Goal: Information Seeking & Learning: Learn about a topic

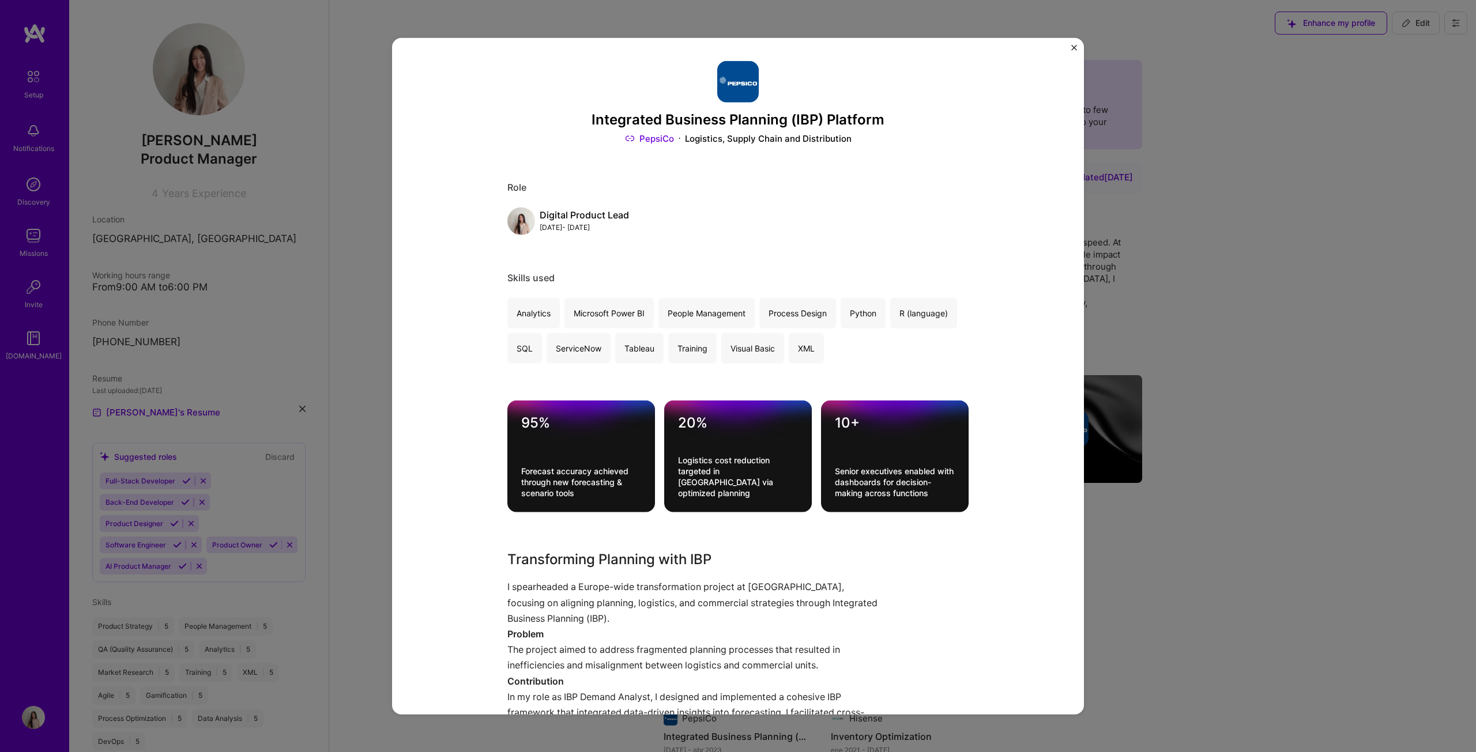
click at [320, 146] on div "Integrated Business Planning (IBP) Platform PepsiCo Logistics, Supply Chain and…" at bounding box center [738, 376] width 1476 height 752
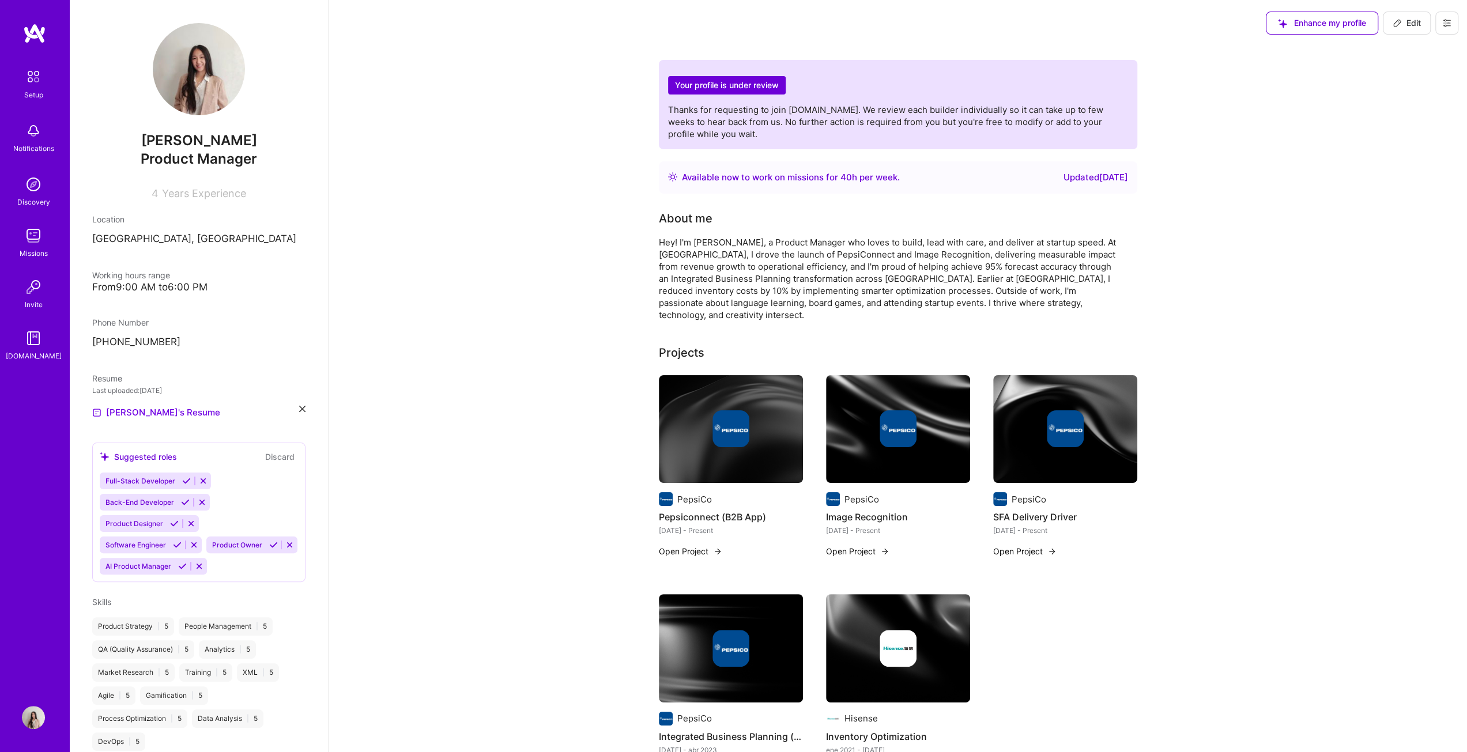
click at [48, 96] on link "Setup" at bounding box center [33, 83] width 71 height 36
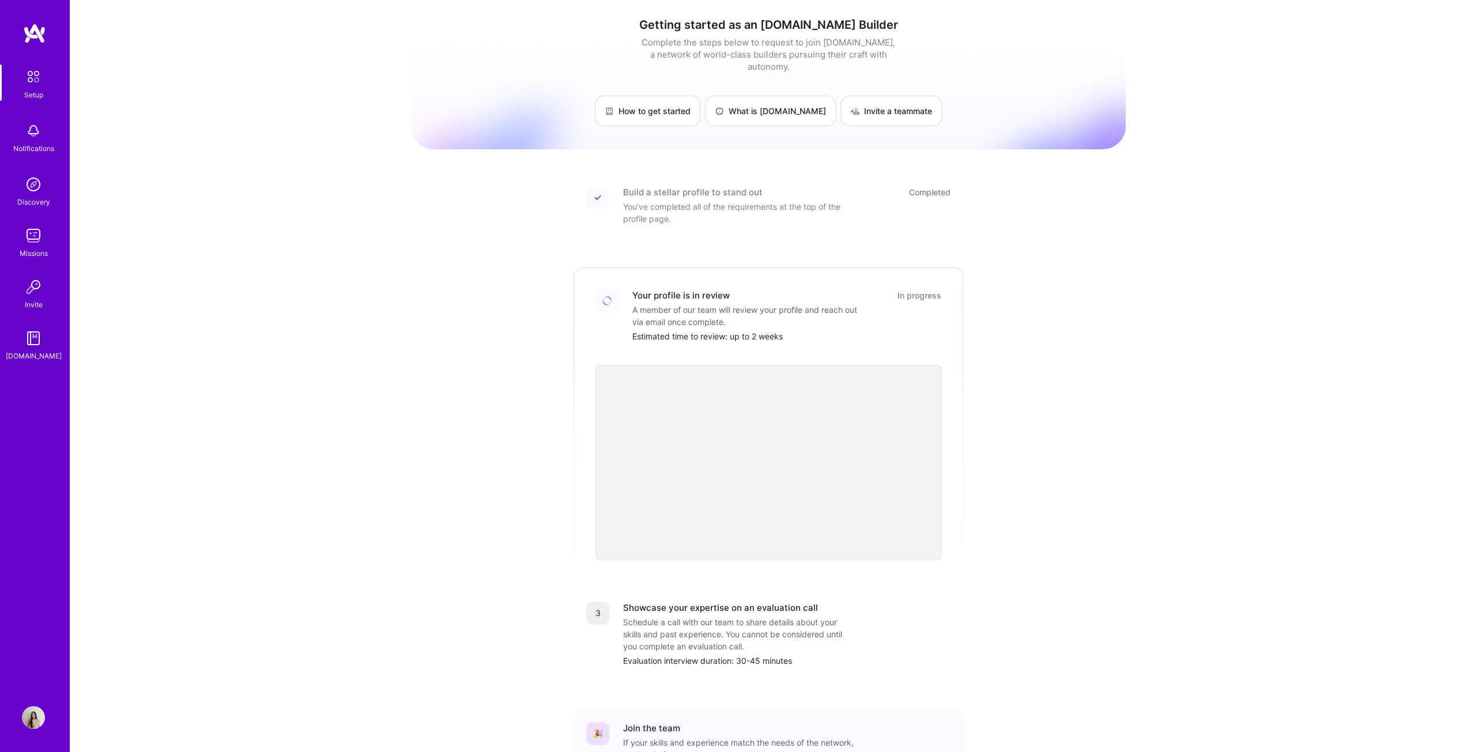
click at [24, 35] on img at bounding box center [34, 33] width 23 height 21
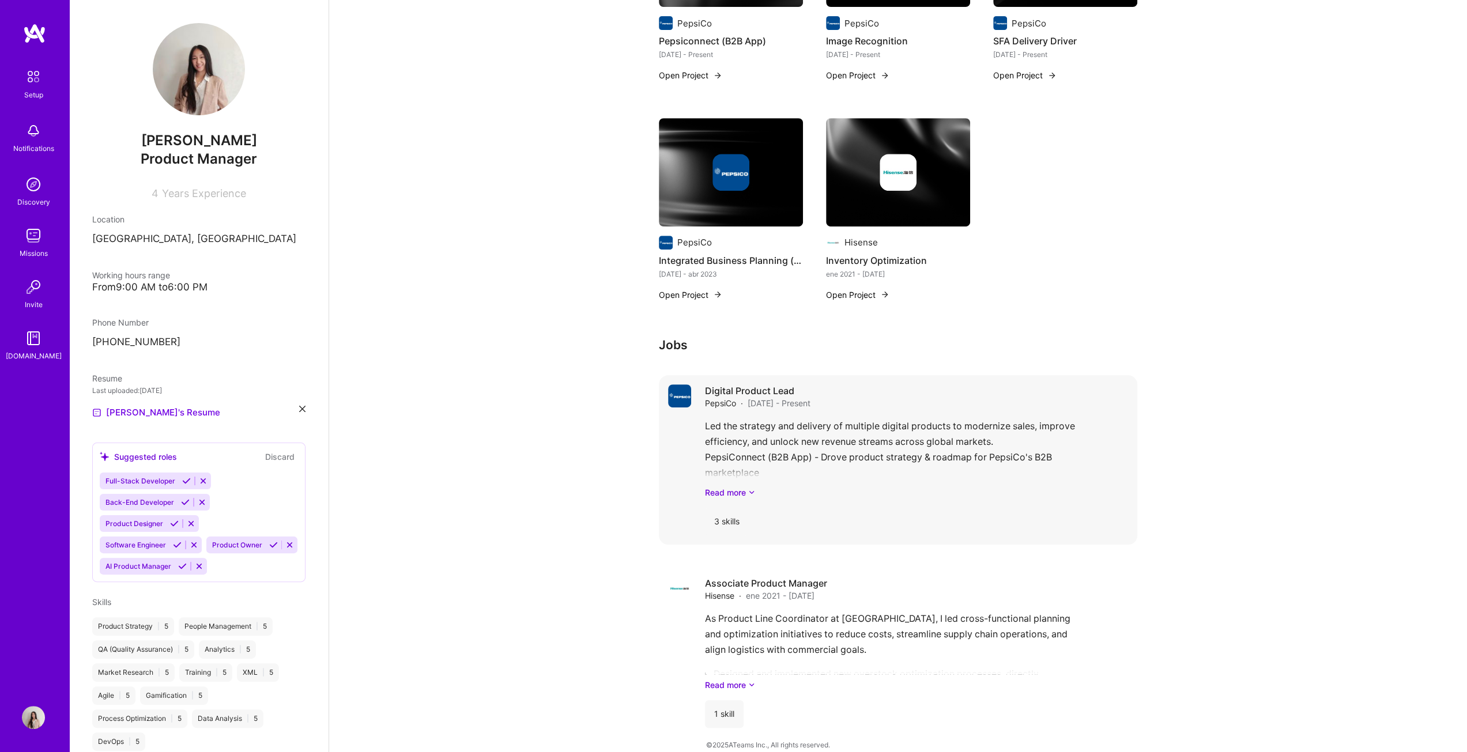
scroll to position [476, 0]
click at [739, 487] on link "Read more" at bounding box center [916, 493] width 423 height 12
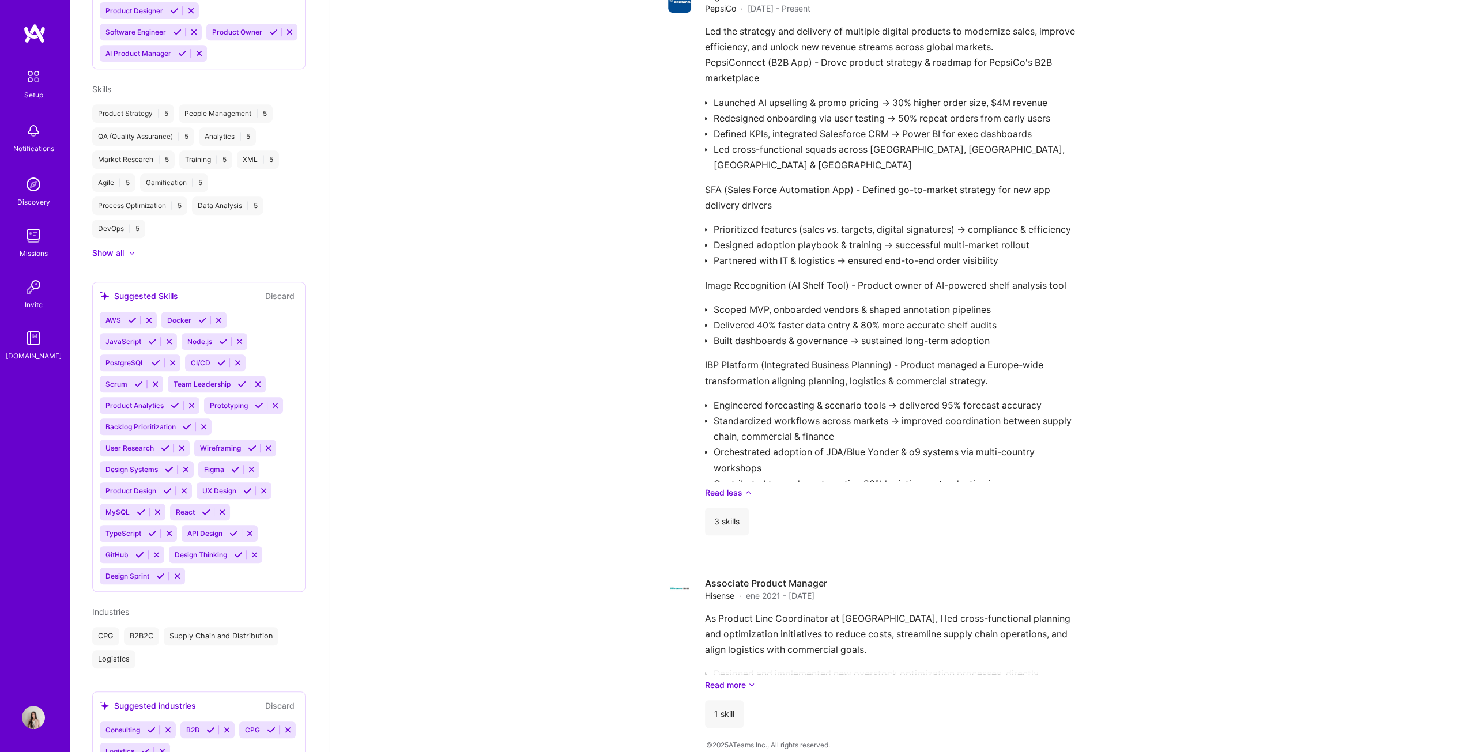
scroll to position [585, 0]
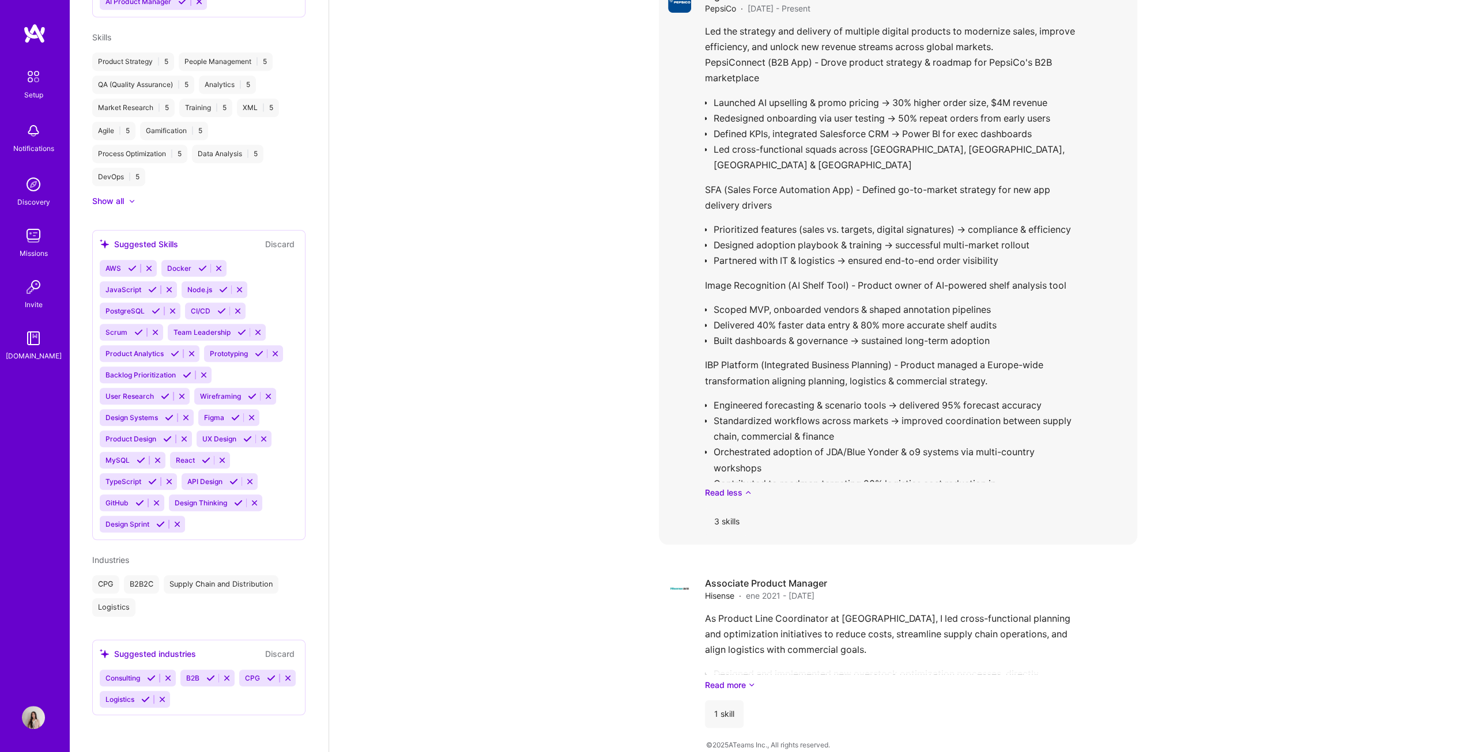
click at [786, 271] on div "Led the strategy and delivery of multiple digital products to modernize sales, …" at bounding box center [916, 261] width 423 height 475
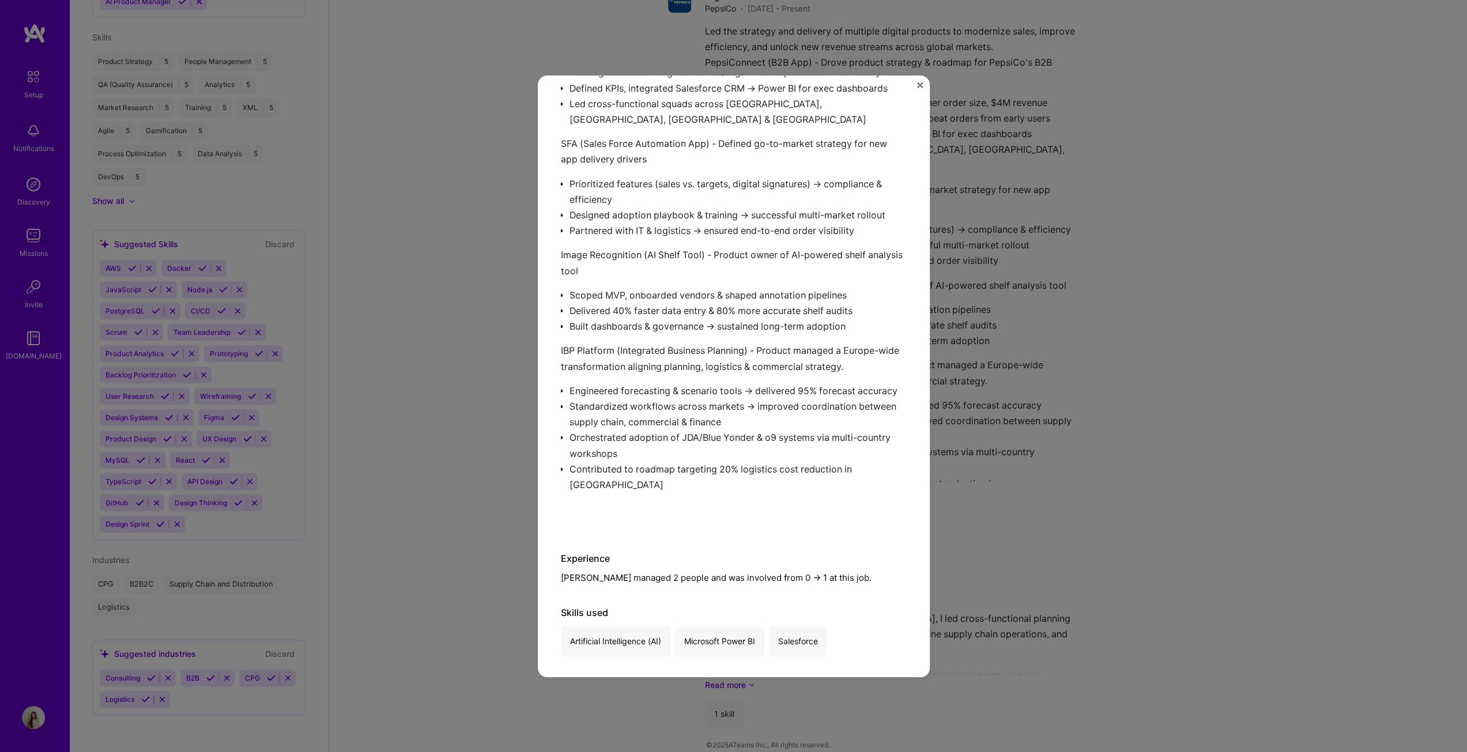
scroll to position [235, 0]
click at [1124, 265] on div "Digital Product Lead PepsiCo · CPG, B2B · [DATE] - Present Led the strategy and…" at bounding box center [733, 376] width 1467 height 752
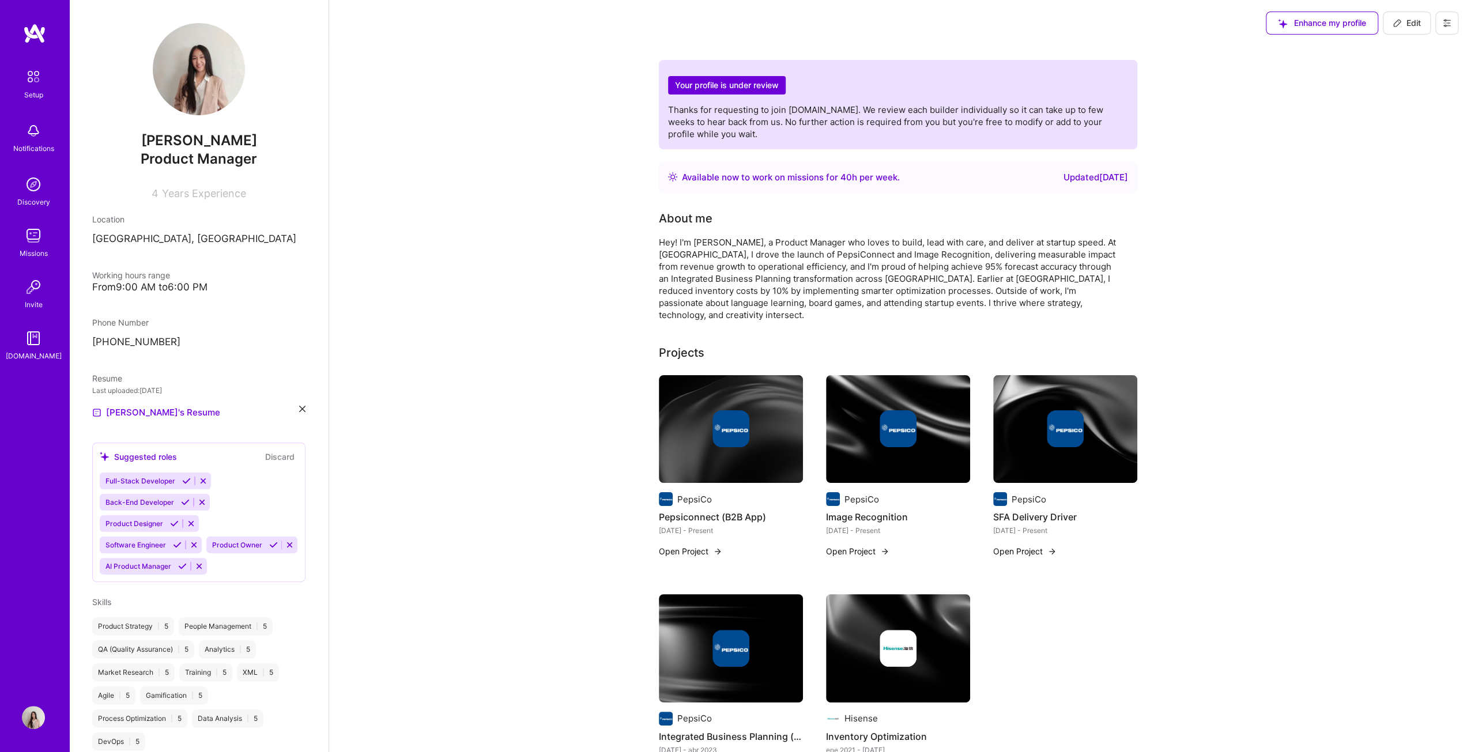
click at [36, 40] on img at bounding box center [34, 33] width 23 height 21
